Goal: Communication & Community: Answer question/provide support

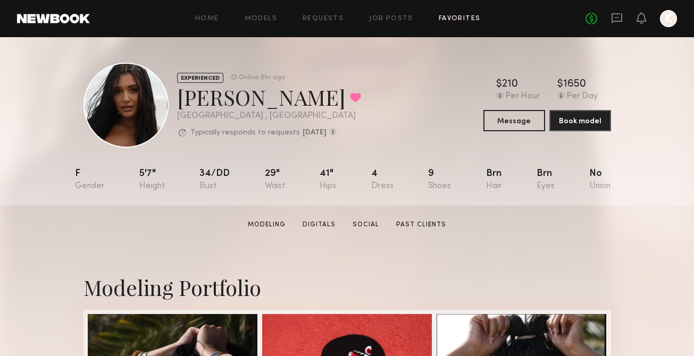
click at [460, 19] on link "Favorites" at bounding box center [460, 18] width 42 height 7
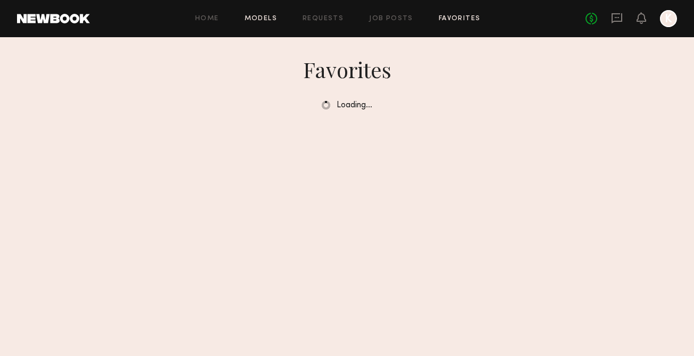
click at [254, 18] on link "Models" at bounding box center [261, 18] width 32 height 7
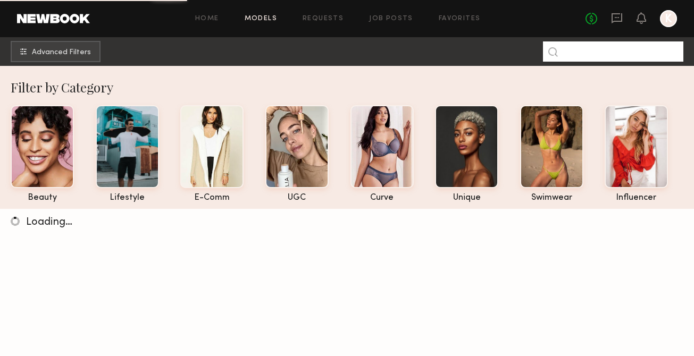
click at [568, 56] on input at bounding box center [613, 51] width 140 height 20
type input "******"
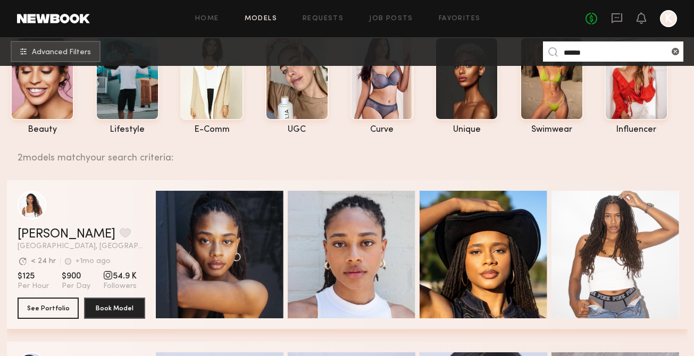
scroll to position [62, 0]
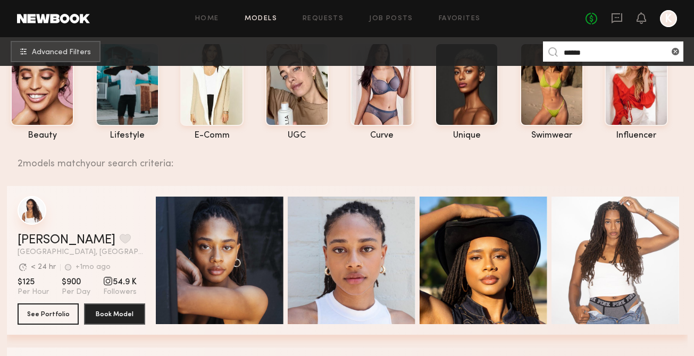
click at [36, 212] on div "grid" at bounding box center [32, 210] width 29 height 29
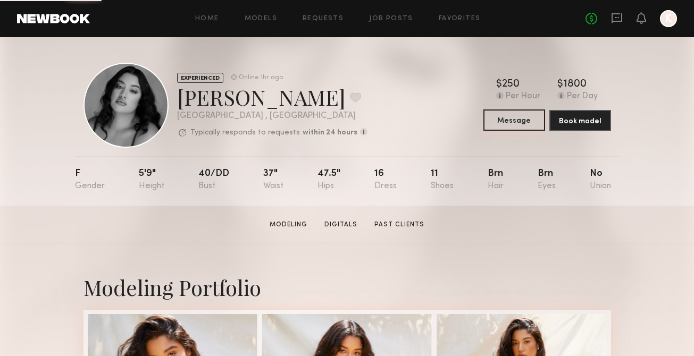
click at [510, 123] on button "Message" at bounding box center [514, 120] width 62 height 21
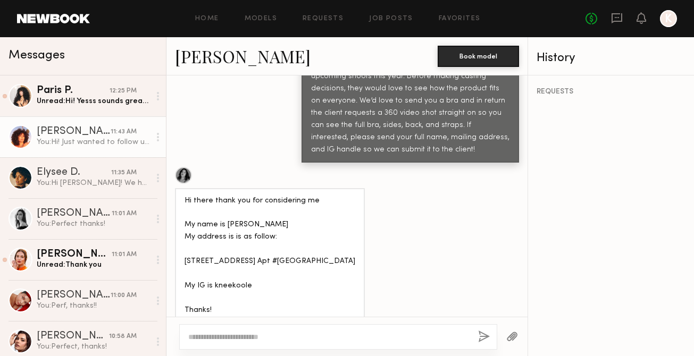
scroll to position [579, 0]
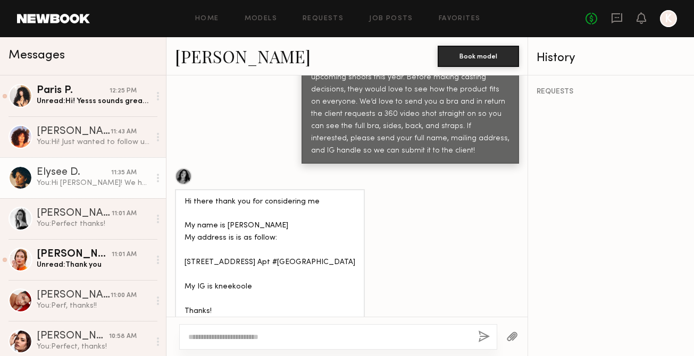
click at [78, 178] on div "You: Hi [PERSON_NAME]! We have a bra client who is potentially interested in bo…" at bounding box center [93, 183] width 113 height 10
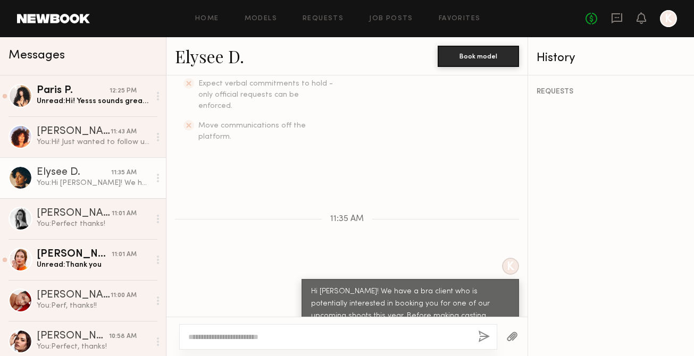
scroll to position [401, 0]
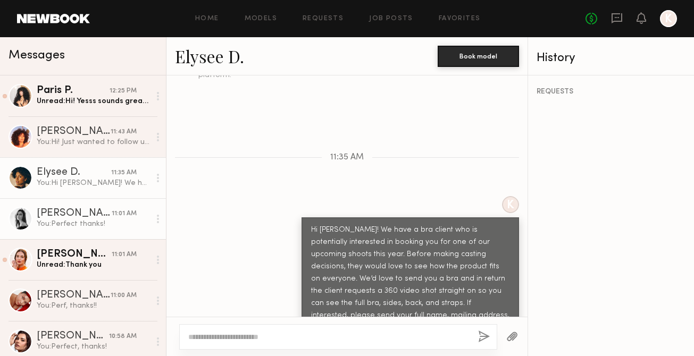
click at [47, 222] on div "You: Perfect thanks!" at bounding box center [93, 224] width 113 height 10
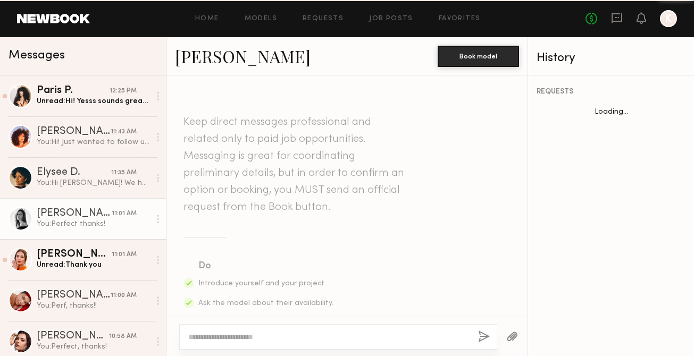
scroll to position [612, 0]
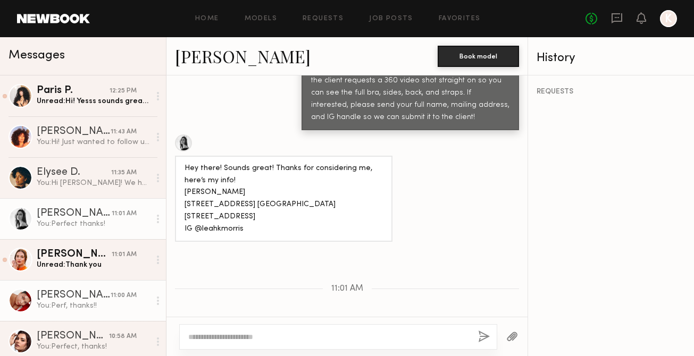
click at [81, 295] on div "[PERSON_NAME]" at bounding box center [74, 295] width 74 height 11
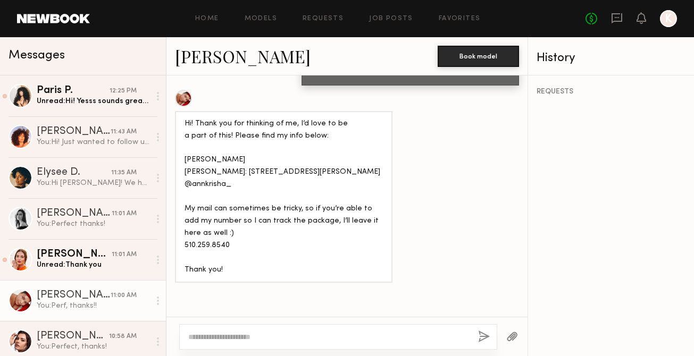
scroll to position [634, 0]
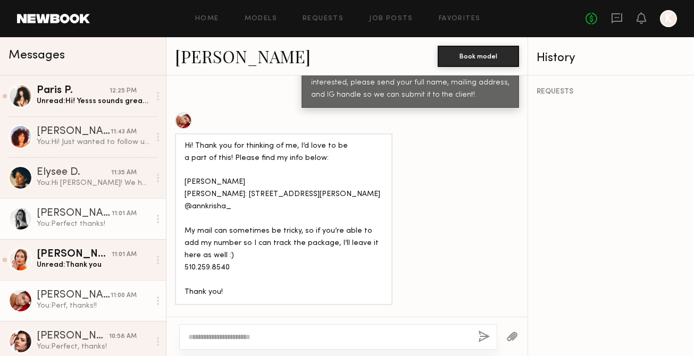
click at [94, 229] on div "You: Perfect thanks!" at bounding box center [93, 224] width 113 height 10
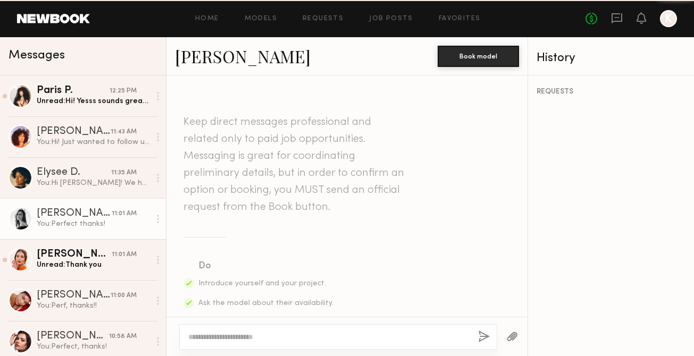
scroll to position [612, 0]
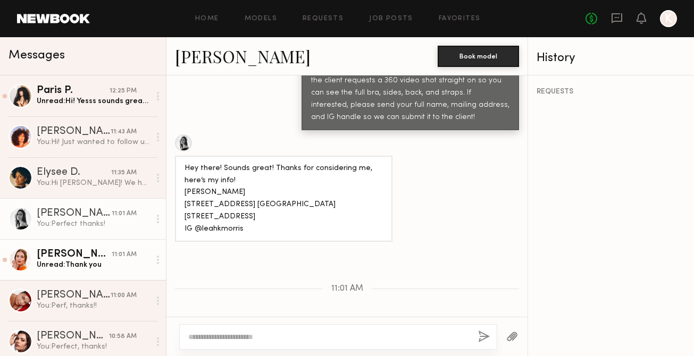
click at [107, 261] on div "Unread: Thank you" at bounding box center [93, 265] width 113 height 10
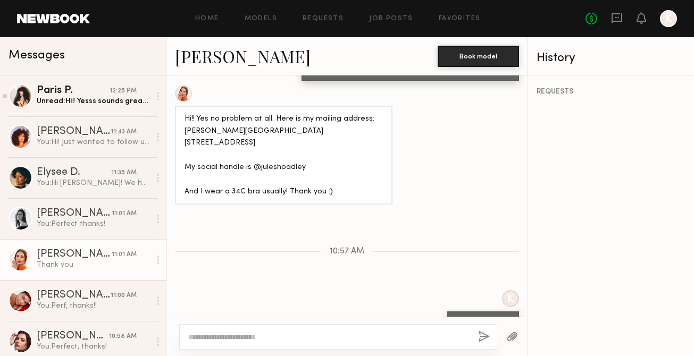
scroll to position [651, 0]
